Goal: Task Accomplishment & Management: Use online tool/utility

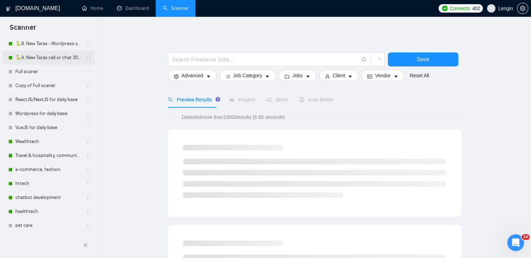
scroll to position [224, 0]
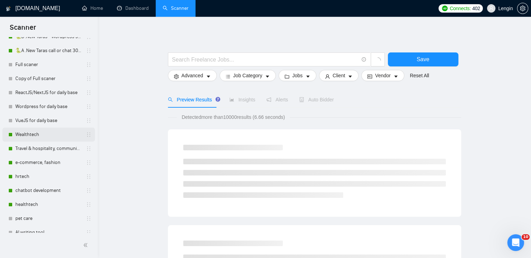
click at [45, 138] on link "Wealthtech" at bounding box center [48, 135] width 66 height 14
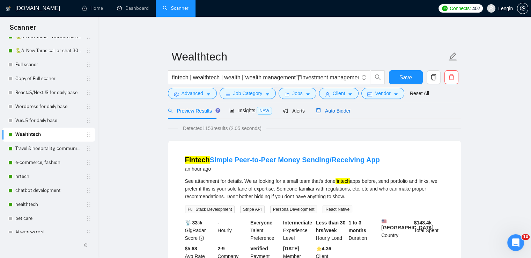
click at [333, 111] on span "Auto Bidder" at bounding box center [333, 111] width 35 height 6
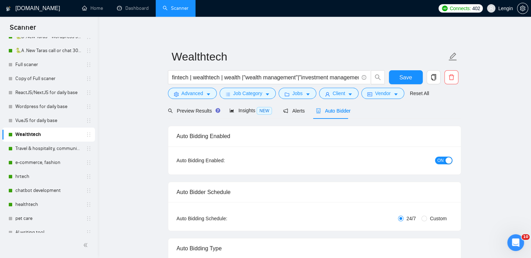
radio input "false"
radio input "true"
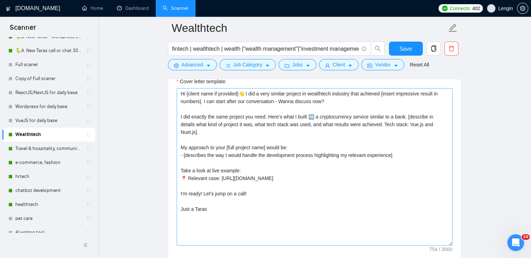
scroll to position [765, 0]
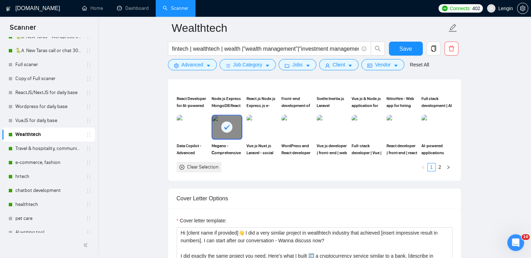
click at [210, 162] on div "Clear Selection" at bounding box center [199, 167] width 45 height 10
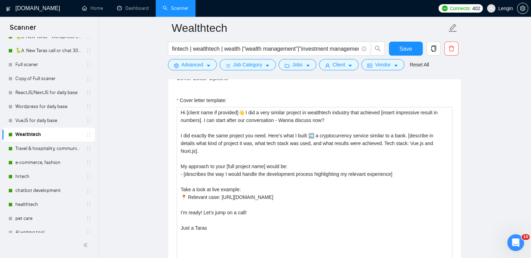
scroll to position [899, 0]
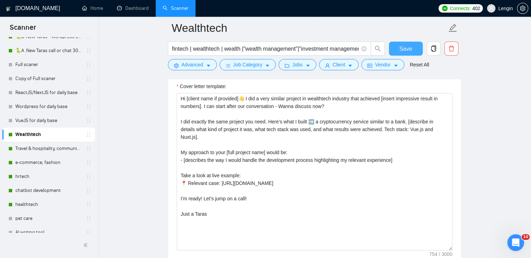
click at [404, 46] on span "Save" at bounding box center [406, 48] width 13 height 9
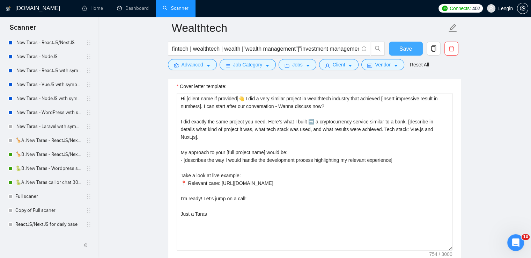
scroll to position [0, 0]
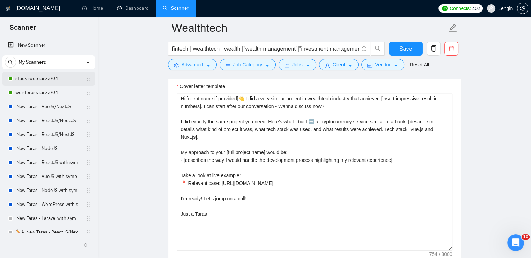
click at [39, 75] on link "stack+web+ai 23/04" at bounding box center [48, 79] width 66 height 14
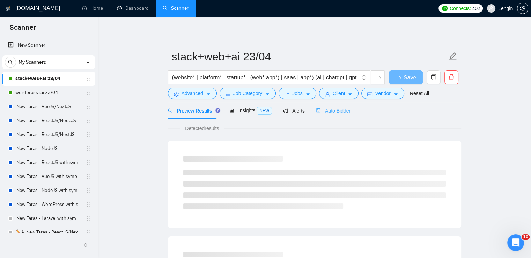
click at [345, 115] on div "Auto Bidder" at bounding box center [333, 110] width 35 height 16
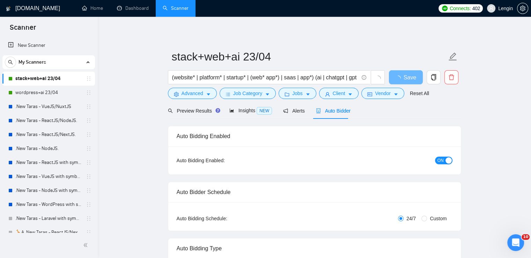
radio input "false"
radio input "true"
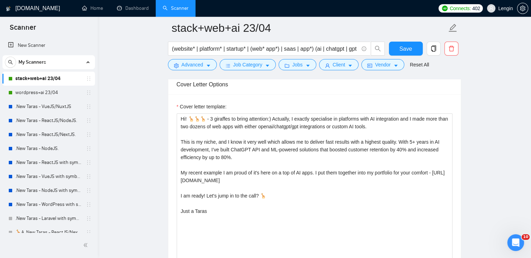
scroll to position [879, 0]
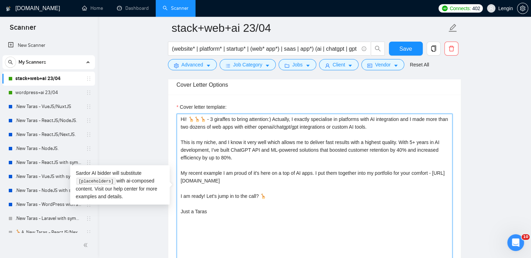
drag, startPoint x: 223, startPoint y: 210, endPoint x: 177, endPoint y: 115, distance: 105.2
click at [177, 115] on textarea "Hi! 🦒🦒🦒 - 3 giraffes to bring attention:) Actually, I exactly specialise in pla…" at bounding box center [315, 192] width 276 height 157
click at [272, 144] on textarea "Hi! 🦒🦒🦒 - 3 giraffes to bring attention:) Actually, I exactly specialise in pla…" at bounding box center [315, 192] width 276 height 157
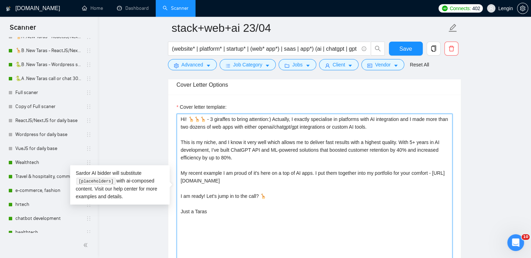
scroll to position [196, 0]
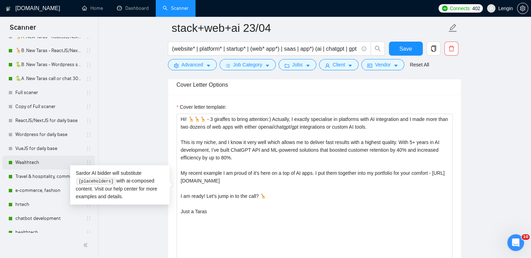
click at [31, 166] on link "Wealthtech" at bounding box center [48, 162] width 66 height 14
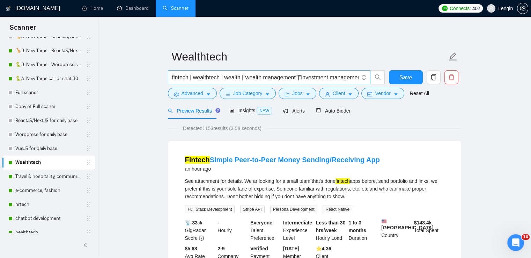
click at [190, 79] on input "fintech | wealthtech | wealth |"wealth management"|"investment management"|"por…" at bounding box center [265, 77] width 187 height 9
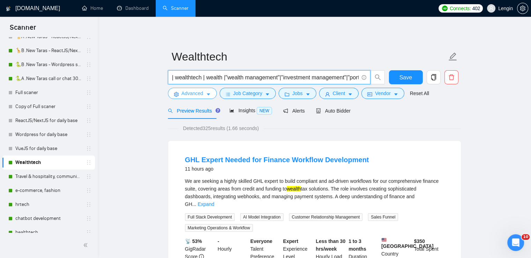
type input "| wealthtech | wealth |"wealth management"|"investment management"|"portfolio m…"
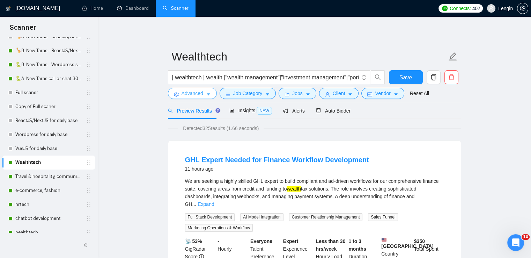
click at [201, 95] on span "Advanced" at bounding box center [193, 93] width 22 height 8
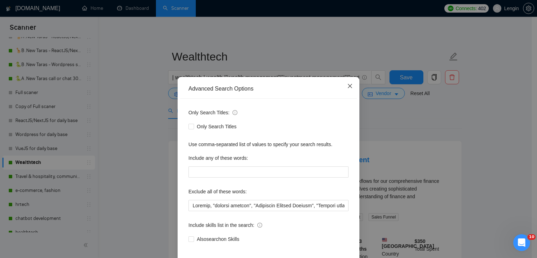
click at [347, 89] on icon "close" at bounding box center [350, 86] width 6 height 6
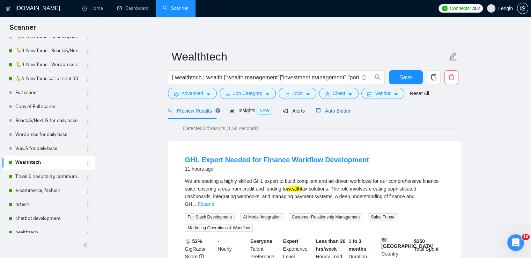
click at [334, 108] on span "Auto Bidder" at bounding box center [333, 111] width 35 height 6
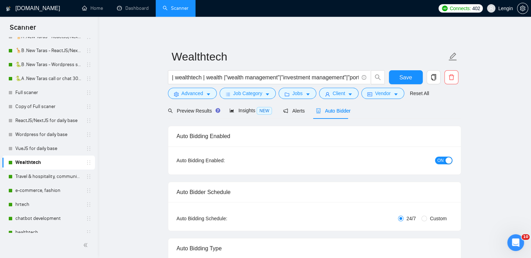
radio input "false"
radio input "true"
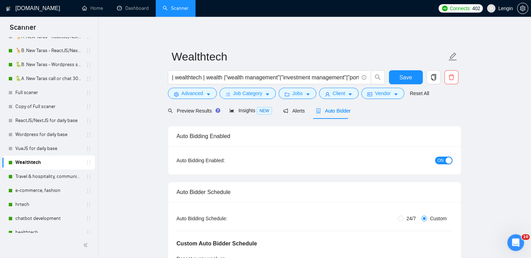
click at [448, 163] on div "button" at bounding box center [449, 160] width 6 height 6
click at [405, 77] on span "Save" at bounding box center [406, 77] width 13 height 9
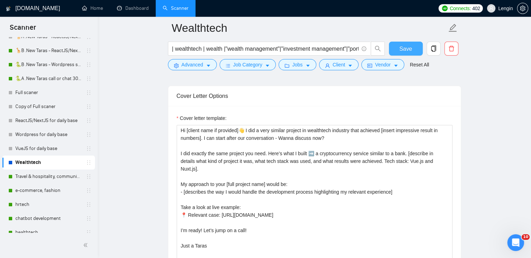
scroll to position [878, 0]
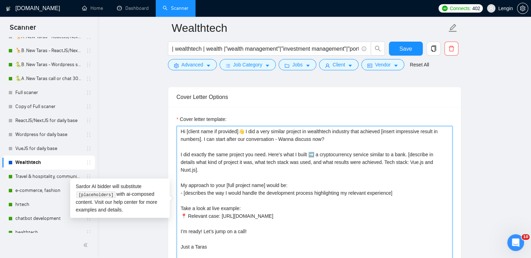
drag, startPoint x: 294, startPoint y: 178, endPoint x: 183, endPoint y: 174, distance: 110.8
click at [183, 174] on textarea "Hi [client name if provided]👋 I did a very similar project in wealthtech indust…" at bounding box center [315, 204] width 276 height 157
drag, startPoint x: 401, startPoint y: 185, endPoint x: 178, endPoint y: 177, distance: 223.8
click at [178, 177] on textarea "Hi [client name if provided]👋 I did a very similar project in wealthtech indust…" at bounding box center [315, 204] width 276 height 157
